Goal: Navigation & Orientation: Find specific page/section

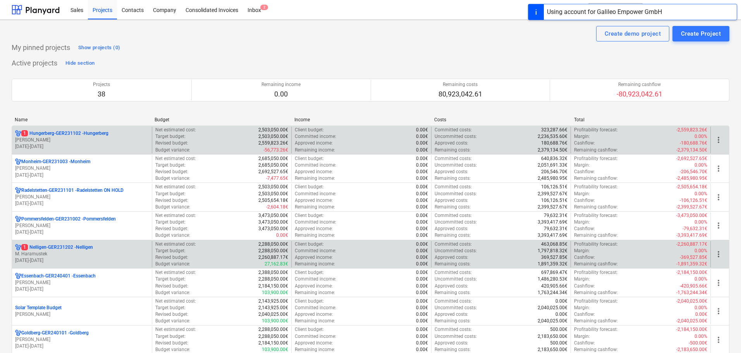
click at [48, 254] on p "M. Haramustek" at bounding box center [82, 253] width 134 height 7
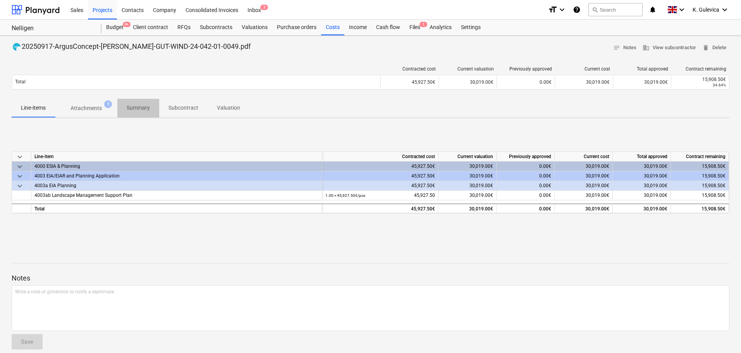
click at [142, 106] on p "Summary" at bounding box center [138, 108] width 23 height 8
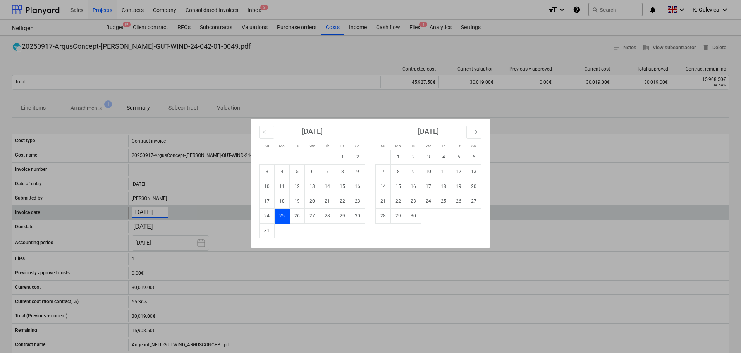
click at [165, 212] on body "Sales Projects Contacts Company Consolidated Invoices Inbox 2 format_size keybo…" at bounding box center [370, 176] width 741 height 353
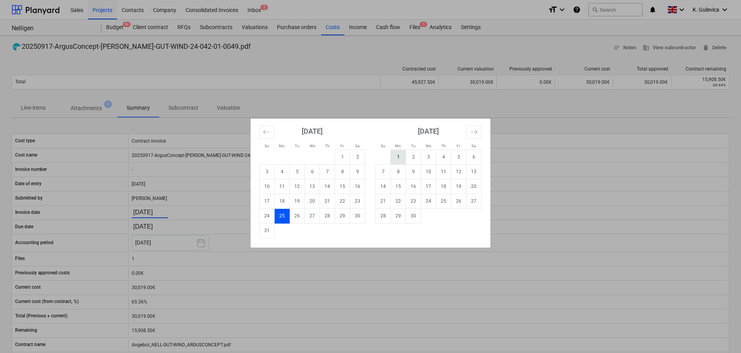
click at [398, 156] on td "1" at bounding box center [398, 156] width 15 height 15
type input "[DATE]"
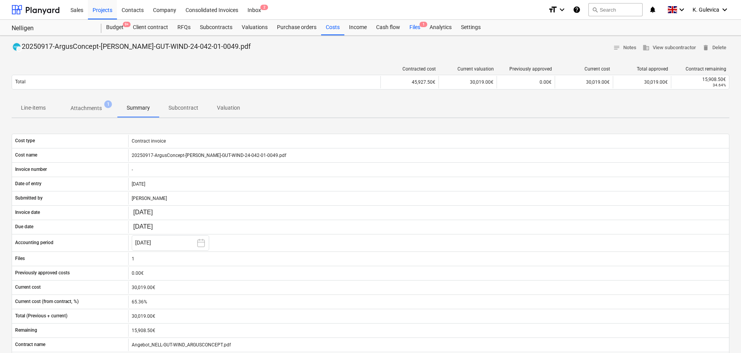
click at [414, 29] on div "Files 1" at bounding box center [415, 27] width 20 height 15
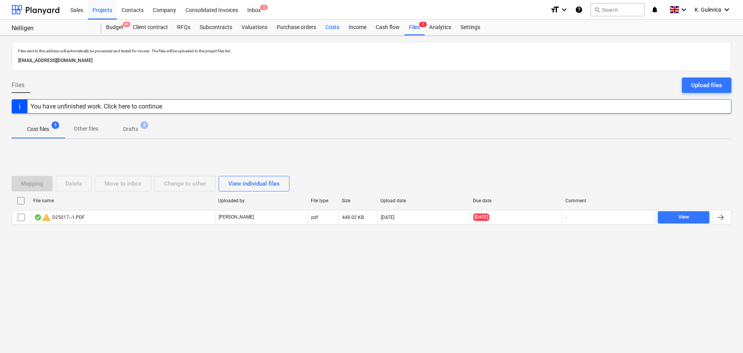
click at [328, 28] on div "Costs" at bounding box center [332, 27] width 23 height 15
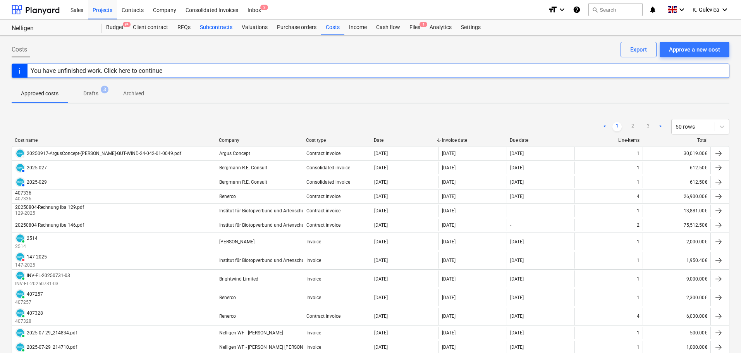
click at [213, 25] on div "Subcontracts" at bounding box center [216, 27] width 42 height 15
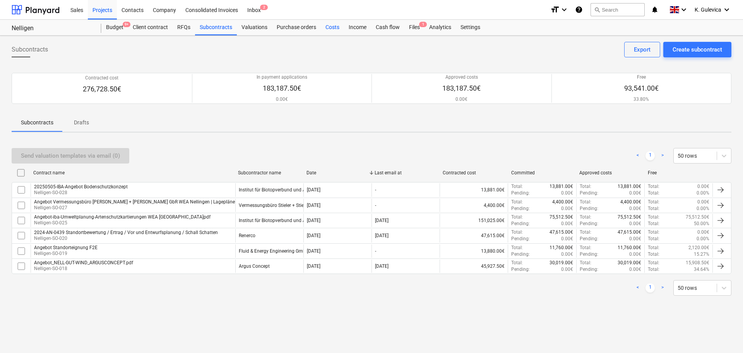
click at [328, 28] on div "Costs" at bounding box center [332, 27] width 23 height 15
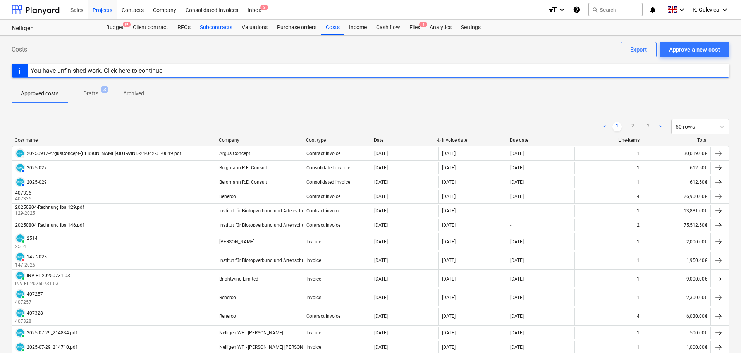
click at [220, 26] on div "Subcontracts" at bounding box center [216, 27] width 42 height 15
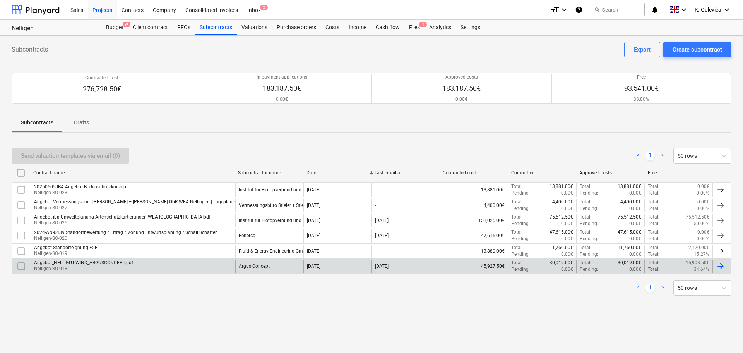
click at [73, 265] on div "Angebot_NELL-GUT-WIND_ARGUSCONCEPT.pdf" at bounding box center [83, 262] width 99 height 5
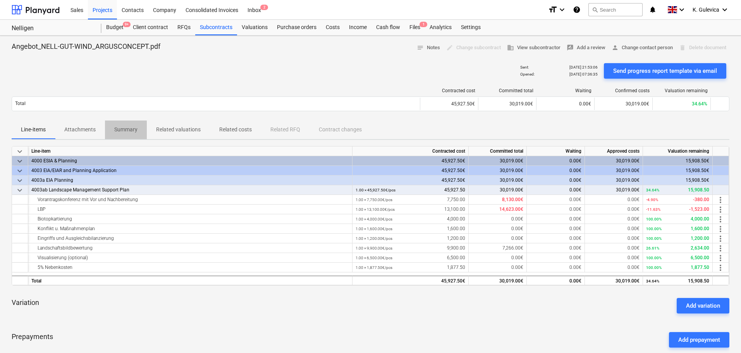
click at [126, 126] on p "Summary" at bounding box center [125, 129] width 23 height 8
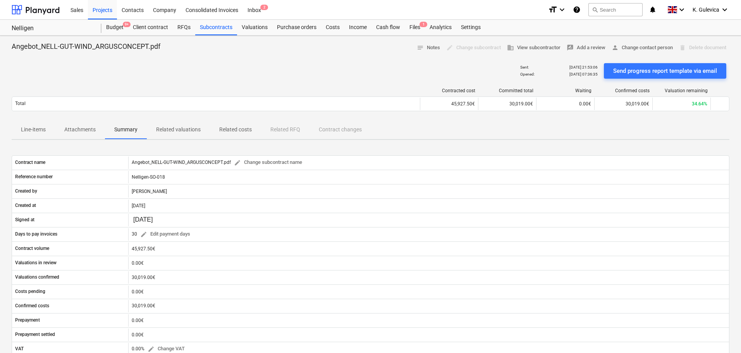
click at [35, 130] on p "Line-items" at bounding box center [33, 129] width 25 height 8
